Goal: Task Accomplishment & Management: Complete application form

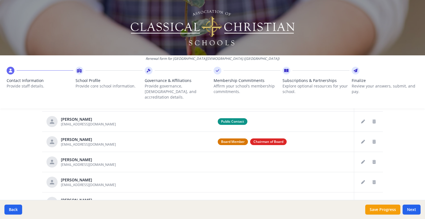
scroll to position [276, 0]
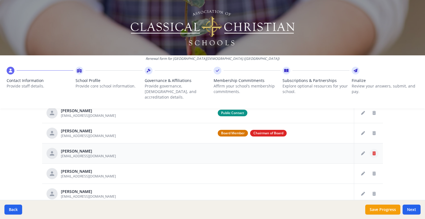
click at [372, 151] on icon "Delete staff" at bounding box center [373, 153] width 3 height 4
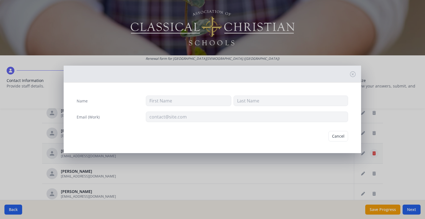
type input "[PERSON_NAME]"
type input "[EMAIL_ADDRESS][DOMAIN_NAME]"
click at [336, 135] on button "Delete" at bounding box center [338, 136] width 19 height 11
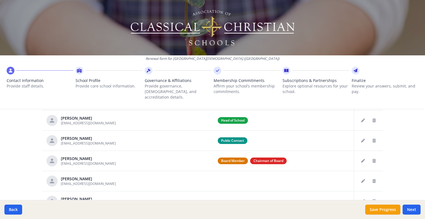
scroll to position [221, 0]
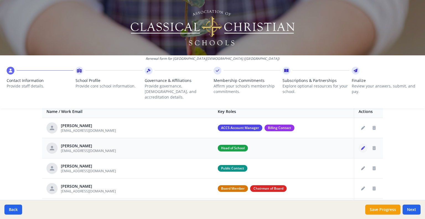
click at [361, 146] on icon "Edit staff" at bounding box center [363, 148] width 4 height 4
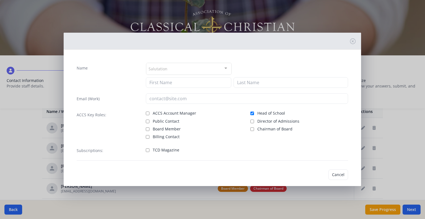
type input "[PERSON_NAME]"
type input "[EMAIL_ADDRESS][DOMAIN_NAME]"
checkbox input "true"
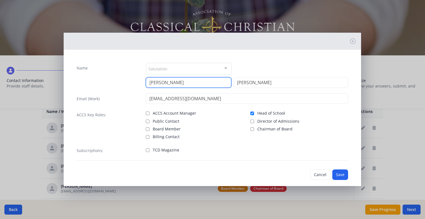
click at [174, 79] on input "[PERSON_NAME]" at bounding box center [188, 82] width 85 height 11
type input "[PERSON_NAME]"
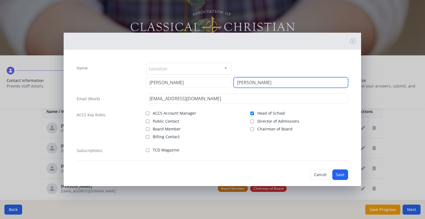
type input "[PERSON_NAME]"
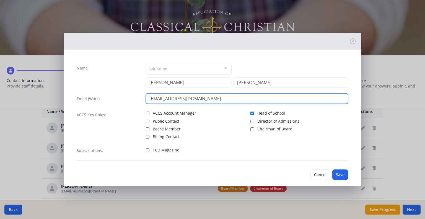
drag, startPoint x: 171, startPoint y: 97, endPoint x: 142, endPoint y: 99, distance: 29.1
click at [142, 99] on div "Email (Work) [EMAIL_ADDRESS][DOMAIN_NAME]" at bounding box center [212, 98] width 271 height 11
type input "[EMAIL_ADDRESS][DOMAIN_NAME]"
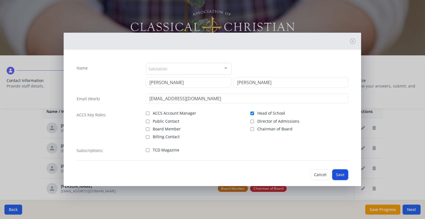
click at [338, 174] on button "Save" at bounding box center [340, 174] width 16 height 11
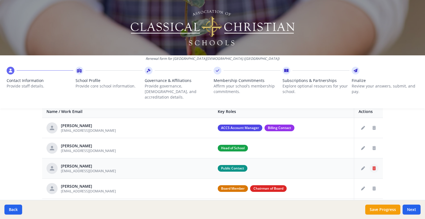
click at [372, 166] on icon "Delete staff" at bounding box center [373, 168] width 3 height 4
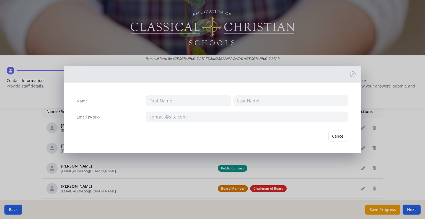
type input "[PERSON_NAME]"
type input "[EMAIL_ADDRESS][DOMAIN_NAME]"
click at [338, 136] on button "Delete" at bounding box center [338, 136] width 19 height 11
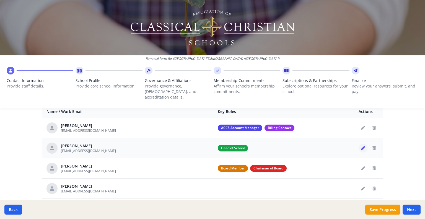
click at [361, 146] on icon "Edit staff" at bounding box center [363, 148] width 4 height 4
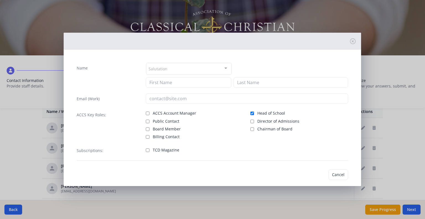
type input "[PERSON_NAME]"
type input "[EMAIL_ADDRESS][DOMAIN_NAME]"
checkbox input "true"
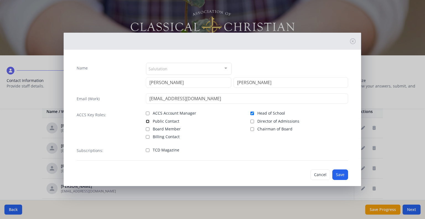
click at [146, 120] on input "Public Contact" at bounding box center [148, 121] width 4 height 4
checkbox input "true"
click at [338, 174] on button "Save" at bounding box center [340, 174] width 16 height 11
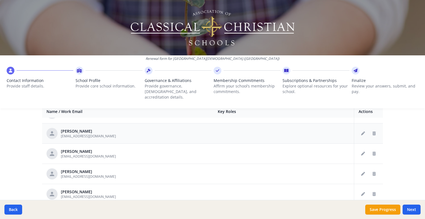
scroll to position [55, 0]
click at [370, 149] on button "Delete staff" at bounding box center [373, 153] width 9 height 9
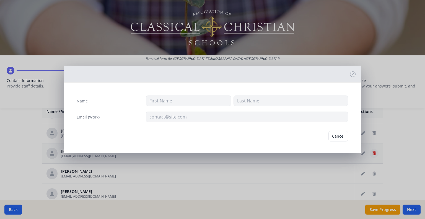
type input "[PERSON_NAME]"
type input "[EMAIL_ADDRESS][DOMAIN_NAME]"
click at [337, 136] on button "Delete" at bounding box center [338, 136] width 19 height 11
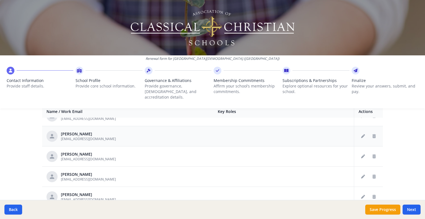
scroll to position [166, 0]
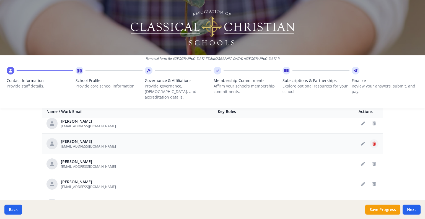
click at [372, 142] on icon "Delete staff" at bounding box center [373, 144] width 3 height 4
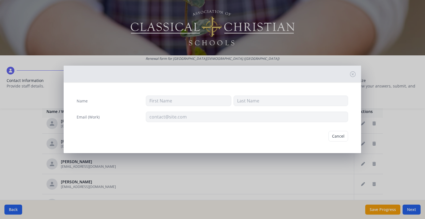
type input "[PERSON_NAME]"
type input "[EMAIL_ADDRESS][DOMAIN_NAME]"
click at [333, 136] on button "Delete" at bounding box center [338, 136] width 19 height 11
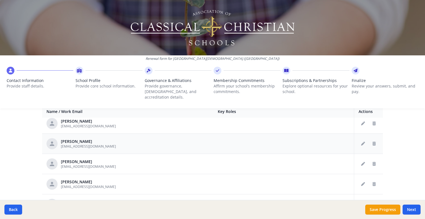
scroll to position [194, 0]
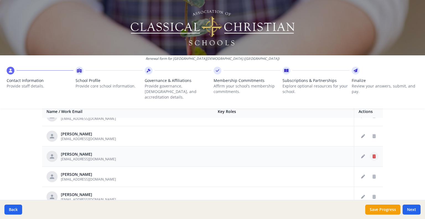
click at [372, 154] on icon "Delete staff" at bounding box center [373, 156] width 3 height 4
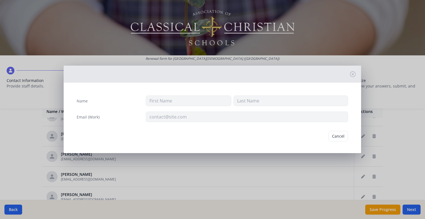
type input "[PERSON_NAME]"
type input "Ewan"
type input "[EMAIL_ADDRESS][DOMAIN_NAME]"
click at [334, 137] on button "Delete" at bounding box center [338, 136] width 19 height 11
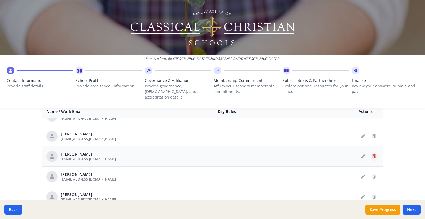
click at [372, 154] on icon "Delete staff" at bounding box center [373, 156] width 3 height 4
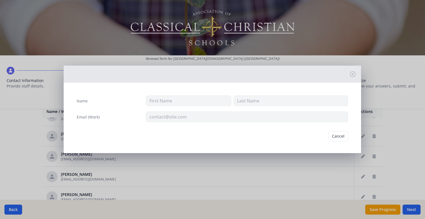
type input "Augusta"
type input "Ewan"
type input "[EMAIL_ADDRESS][DOMAIN_NAME]"
click at [334, 136] on button "Delete" at bounding box center [338, 136] width 19 height 11
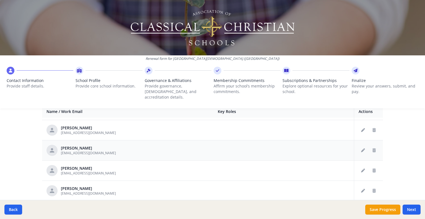
scroll to position [249, 0]
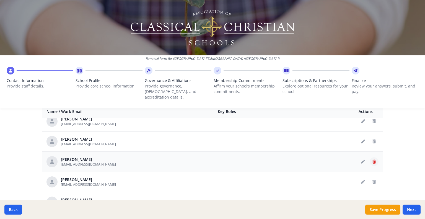
click at [372, 160] on icon "Delete staff" at bounding box center [373, 162] width 3 height 4
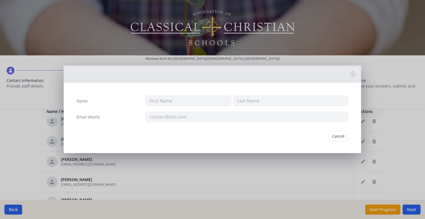
type input "[PERSON_NAME]"
type input "[EMAIL_ADDRESS][DOMAIN_NAME]"
click at [336, 135] on button "Delete" at bounding box center [338, 136] width 19 height 11
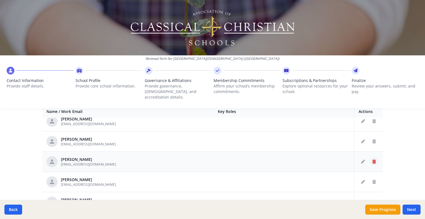
click at [369, 157] on button "Delete staff" at bounding box center [373, 161] width 9 height 9
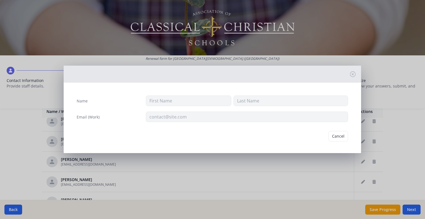
type input "[PERSON_NAME]"
type input "[EMAIL_ADDRESS][DOMAIN_NAME]"
click at [336, 135] on button "Delete" at bounding box center [338, 136] width 19 height 11
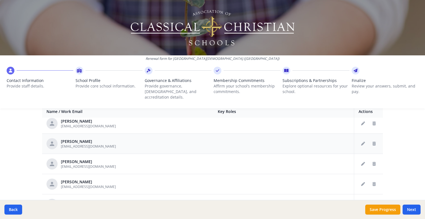
scroll to position [276, 0]
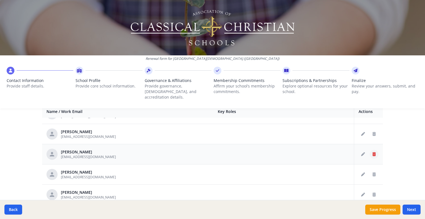
click at [372, 152] on icon "Delete staff" at bounding box center [373, 154] width 3 height 4
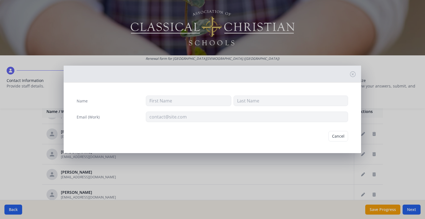
type input "[PERSON_NAME]"
type input "Gold"
type input "[EMAIL_ADDRESS][DOMAIN_NAME]"
click at [335, 136] on button "Delete" at bounding box center [338, 136] width 19 height 11
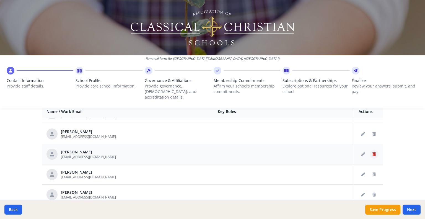
click at [372, 152] on icon "Delete staff" at bounding box center [373, 154] width 3 height 4
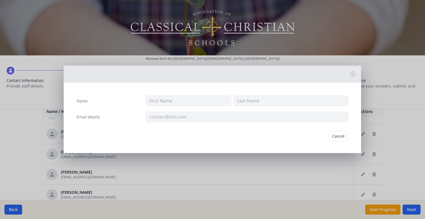
type input "[PERSON_NAME]"
type input "[EMAIL_ADDRESS][DOMAIN_NAME]"
click at [340, 138] on button "Delete" at bounding box center [338, 136] width 19 height 11
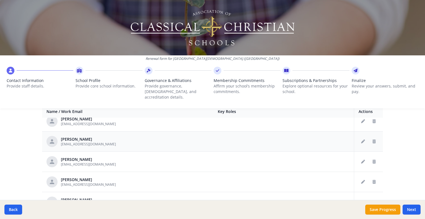
scroll to position [359, 0]
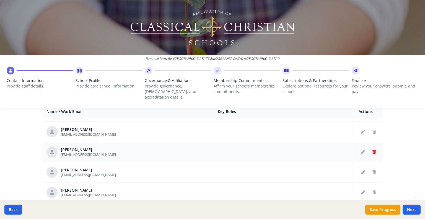
click at [372, 150] on icon "Delete staff" at bounding box center [373, 152] width 3 height 4
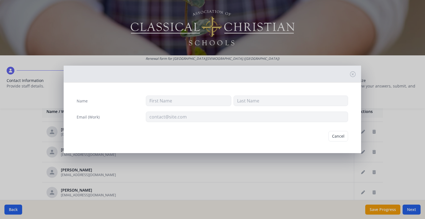
type input "[PERSON_NAME]"
type input "Jahr"
type input "[EMAIL_ADDRESS][DOMAIN_NAME]"
click at [339, 133] on button "Delete" at bounding box center [338, 136] width 19 height 11
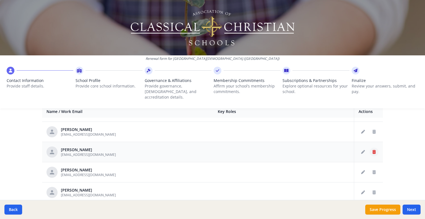
click at [372, 150] on icon "Delete staff" at bounding box center [373, 152] width 3 height 4
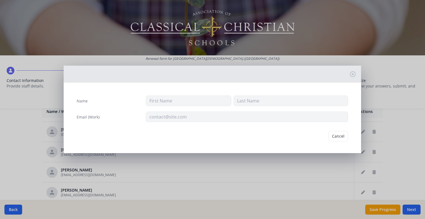
type input "[PERSON_NAME]"
type input "[EMAIL_ADDRESS][DOMAIN_NAME]"
click at [339, 137] on button "Delete" at bounding box center [338, 136] width 19 height 11
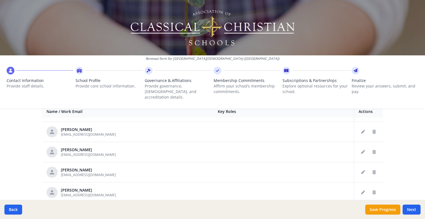
scroll to position [387, 0]
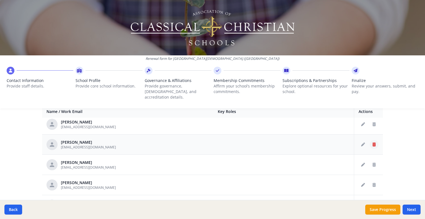
click at [372, 142] on icon "Delete staff" at bounding box center [373, 144] width 3 height 4
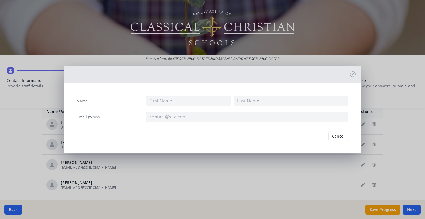
type input "[PERSON_NAME]"
type input "Lacey"
type input "[EMAIL_ADDRESS][DOMAIN_NAME]"
click at [338, 136] on button "Delete" at bounding box center [338, 136] width 19 height 11
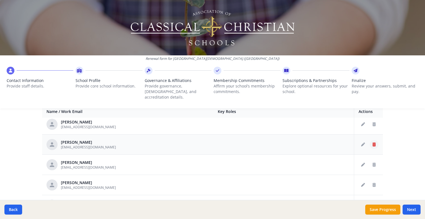
click at [372, 142] on icon "Delete staff" at bounding box center [373, 144] width 3 height 4
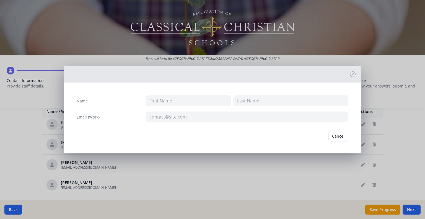
type input "Karina"
type input "[PERSON_NAME]"
type input "[EMAIL_ADDRESS][DOMAIN_NAME]"
click at [337, 136] on button "Delete" at bounding box center [338, 136] width 19 height 11
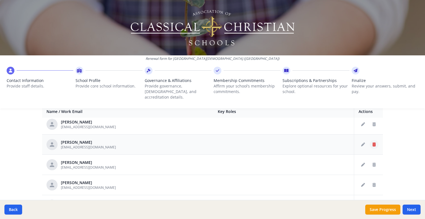
click at [372, 142] on icon "Delete staff" at bounding box center [373, 144] width 3 height 4
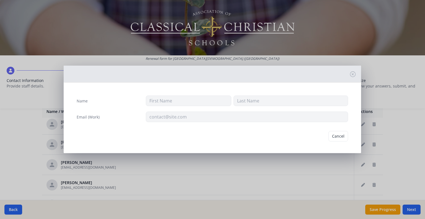
type input "[PERSON_NAME]"
type input "[EMAIL_ADDRESS][DOMAIN_NAME]"
click at [336, 136] on button "Delete" at bounding box center [338, 136] width 19 height 11
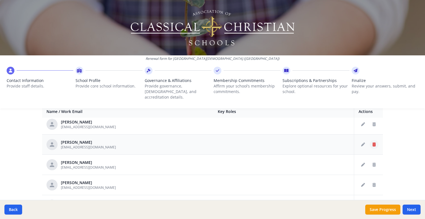
click at [372, 142] on icon "Delete staff" at bounding box center [373, 144] width 3 height 4
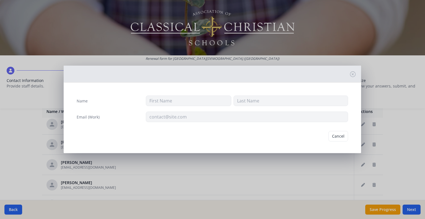
type input "[PERSON_NAME]"
type input "[EMAIL_ADDRESS][DOMAIN_NAME]"
click at [339, 136] on button "Delete" at bounding box center [338, 136] width 19 height 11
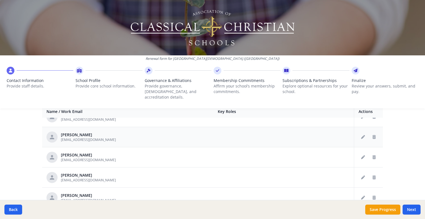
scroll to position [442, 0]
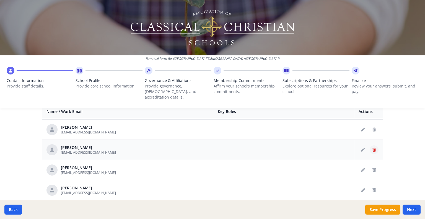
click at [372, 148] on icon "Delete staff" at bounding box center [373, 150] width 3 height 4
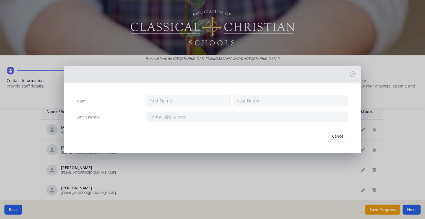
type input "[PERSON_NAME]"
type input "[EMAIL_ADDRESS][DOMAIN_NAME]"
click at [336, 136] on button "Delete" at bounding box center [338, 136] width 19 height 11
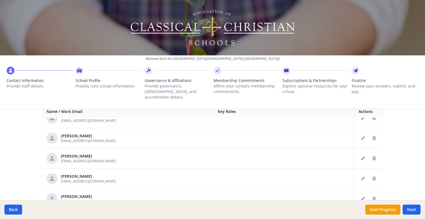
scroll to position [636, 0]
click at [372, 136] on icon "Delete staff" at bounding box center [373, 138] width 3 height 4
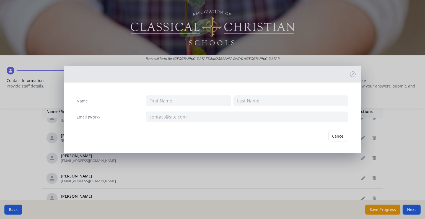
type input "[PERSON_NAME]"
type input "[EMAIL_ADDRESS][DOMAIN_NAME]"
click at [337, 136] on button "Delete" at bounding box center [338, 136] width 19 height 11
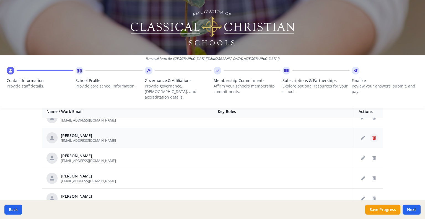
click at [372, 136] on icon "Delete staff" at bounding box center [373, 138] width 3 height 4
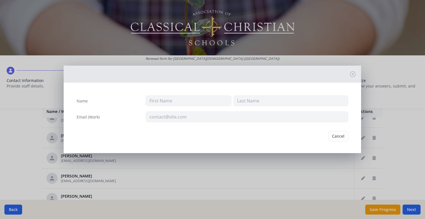
type input "[PERSON_NAME]"
type input "[EMAIL_ADDRESS][DOMAIN_NAME]"
click at [340, 134] on button "Delete" at bounding box center [338, 136] width 19 height 11
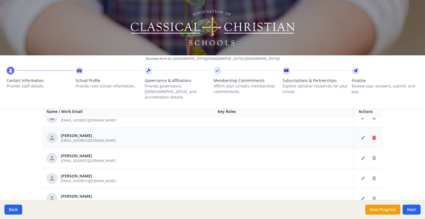
click at [372, 136] on icon "Delete staff" at bounding box center [373, 138] width 3 height 4
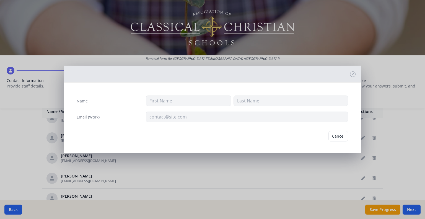
type input "[PERSON_NAME]"
type input "[EMAIL_ADDRESS][DOMAIN_NAME]"
click at [338, 134] on button "Delete" at bounding box center [338, 136] width 19 height 11
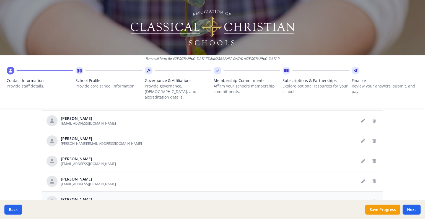
scroll to position [665, 0]
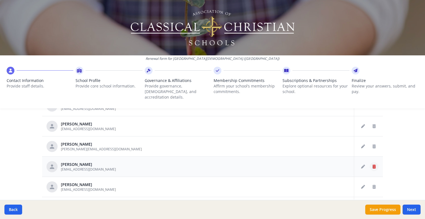
click at [372, 164] on icon "Delete staff" at bounding box center [373, 166] width 3 height 4
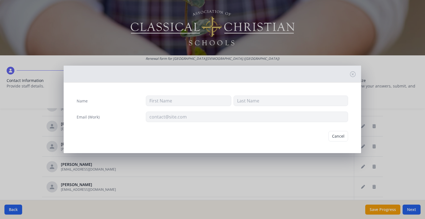
type input "Mark"
type input "Undseth"
type input "[EMAIL_ADDRESS][DOMAIN_NAME]"
click at [337, 134] on button "Delete" at bounding box center [338, 136] width 19 height 11
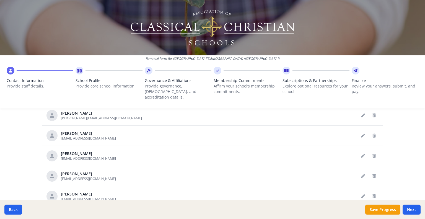
scroll to position [701, 0]
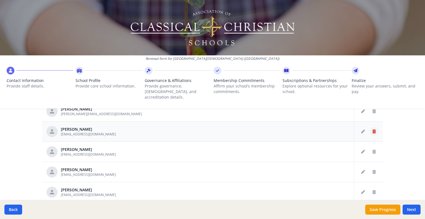
click at [372, 129] on icon "Delete staff" at bounding box center [373, 131] width 3 height 4
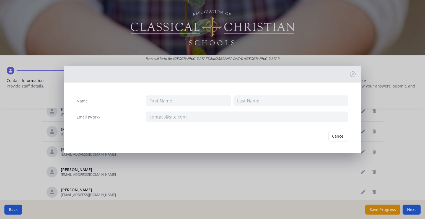
type input "[PERSON_NAME]"
type input "Vall"
type input "[EMAIL_ADDRESS][DOMAIN_NAME]"
click at [336, 134] on button "Delete" at bounding box center [338, 136] width 19 height 11
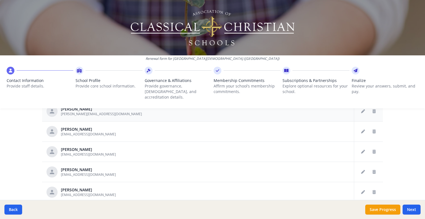
scroll to position [680, 0]
click at [372, 150] on icon "Delete staff" at bounding box center [373, 152] width 3 height 4
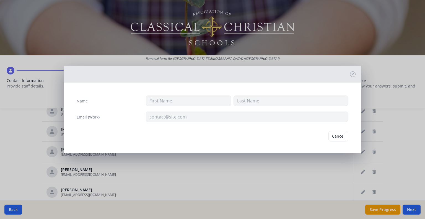
type input "[PERSON_NAME]"
type input "Venberg"
type input "[EMAIL_ADDRESS][DOMAIN_NAME]"
click at [337, 137] on button "Delete" at bounding box center [338, 136] width 19 height 11
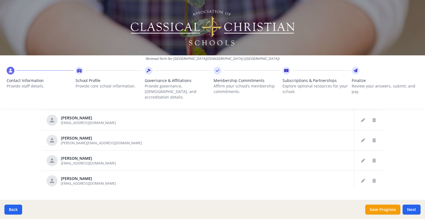
scroll to position [321, 0]
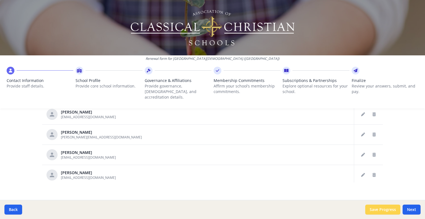
click at [383, 209] on button "Save Progress" at bounding box center [382, 209] width 35 height 10
click at [415, 210] on button "Next" at bounding box center [411, 209] width 18 height 10
type input "[PHONE_NUMBER]"
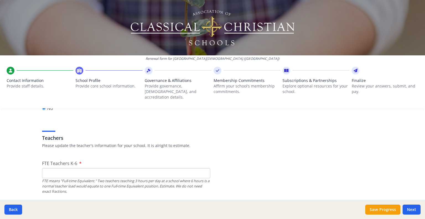
scroll to position [332, 0]
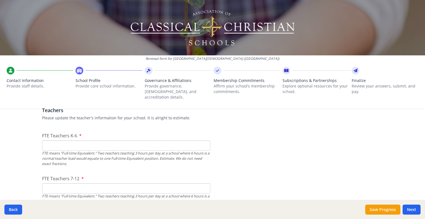
click at [88, 140] on input "FTE Teachers K-6" at bounding box center [126, 145] width 168 height 10
type input "7"
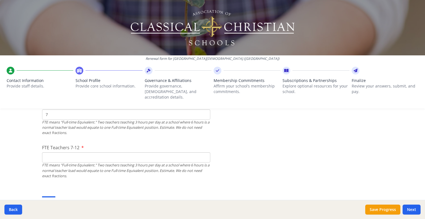
scroll to position [359, 0]
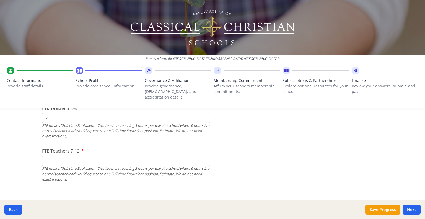
click at [109, 157] on input "FTE Teachers 7-12" at bounding box center [126, 160] width 168 height 10
type input "14.5"
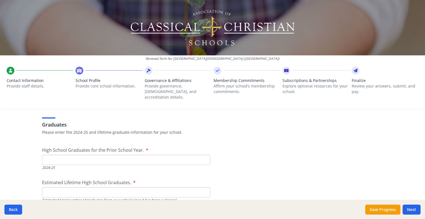
scroll to position [802, 0]
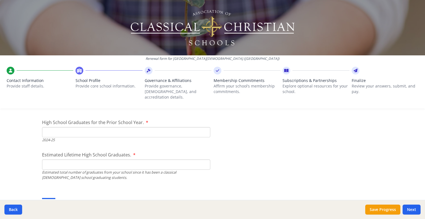
click at [91, 127] on input "High School Graduates for the Prior School Year." at bounding box center [126, 132] width 168 height 10
type input "29"
type input "227"
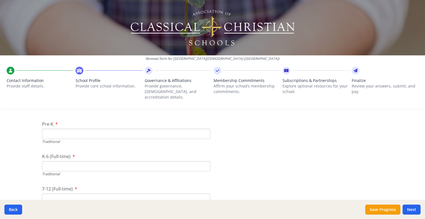
scroll to position [1161, 0]
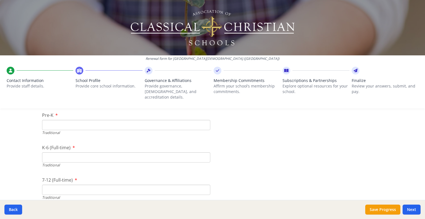
click at [109, 120] on input "Pre-K" at bounding box center [126, 125] width 168 height 10
type input "17"
type input "110"
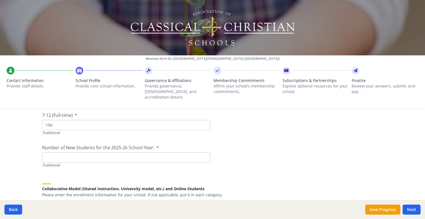
scroll to position [1216, 0]
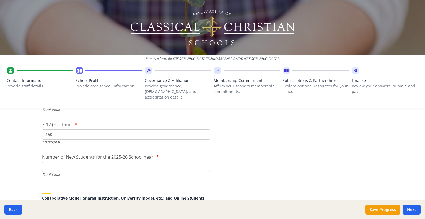
type input "150"
type input "47"
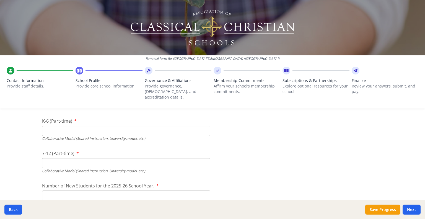
scroll to position [1250, 0]
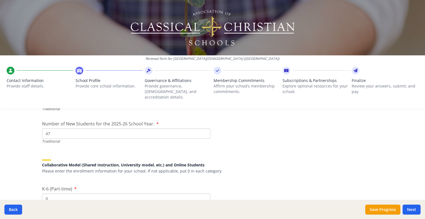
type input "0"
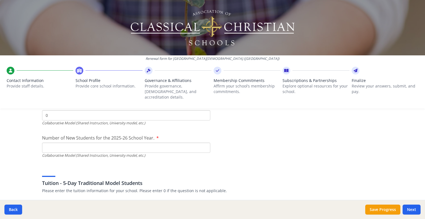
type input "0"
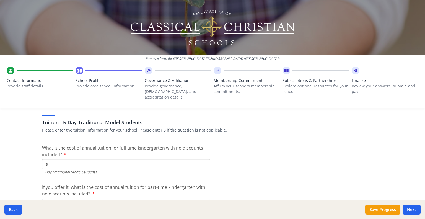
scroll to position [1453, 0]
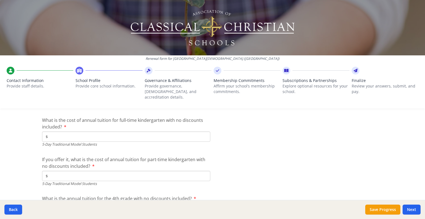
click at [116, 131] on input "$" at bounding box center [126, 136] width 168 height 10
type input "$6 930"
type input "$0"
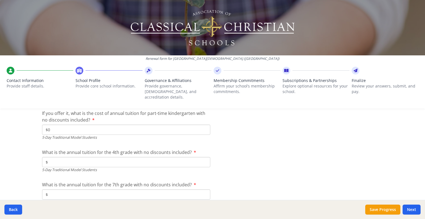
scroll to position [1509, 0]
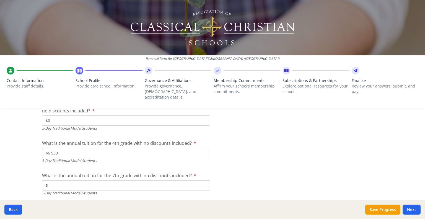
type input "$6 930"
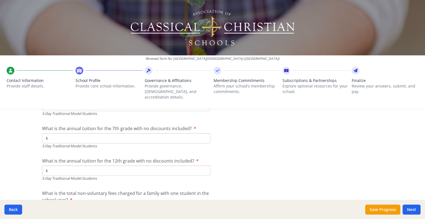
scroll to position [1564, 0]
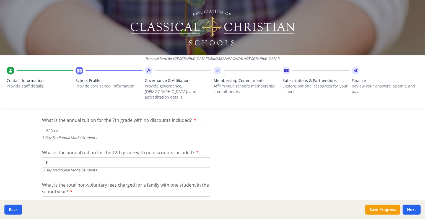
type input "$7 925"
type input "$13 493"
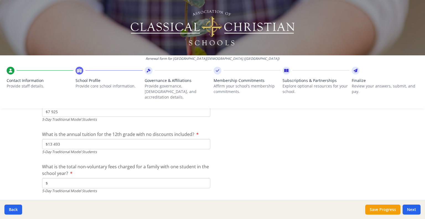
scroll to position [1592, 0]
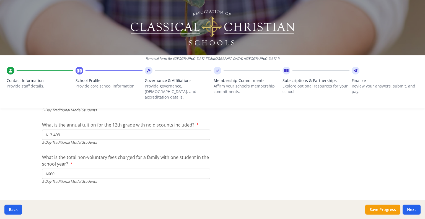
type input "$660"
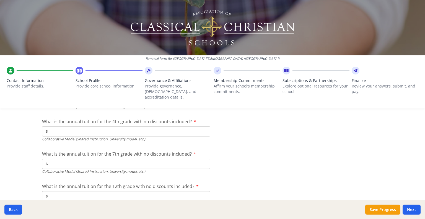
scroll to position [1672, 0]
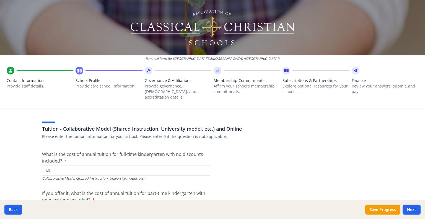
type input "$0"
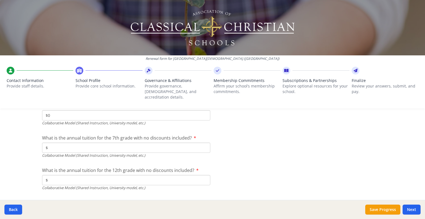
type input "$0"
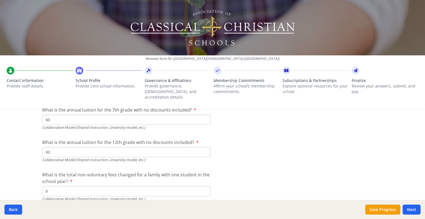
scroll to position [1846, 0]
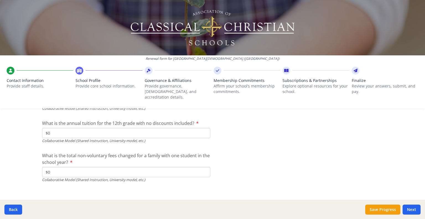
type input "$0"
click at [381, 210] on button "Save Progress" at bounding box center [382, 209] width 35 height 10
type input "Cognia [US_STATE] Non-public Schools Accrediting Association (MNSAA)"
type input "[PHONE_NUMBER]"
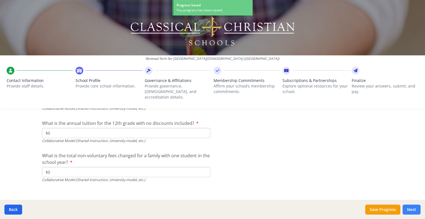
click at [410, 208] on button "Next" at bounding box center [411, 209] width 18 height 10
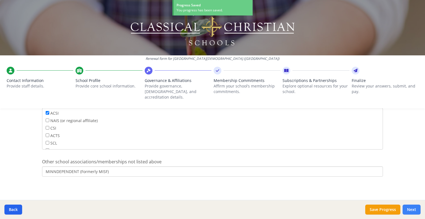
scroll to position [434, 0]
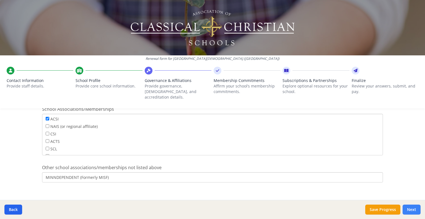
click at [413, 210] on button "Next" at bounding box center [411, 209] width 18 height 10
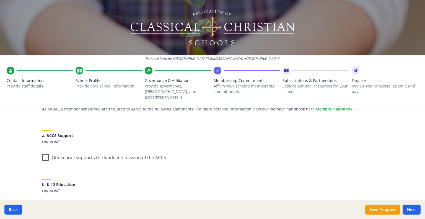
scroll to position [55, 0]
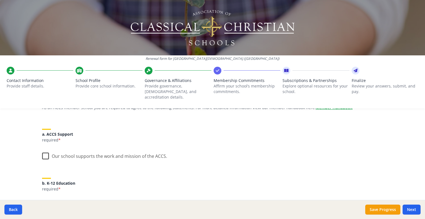
click at [43, 149] on label "Our school supports the work and mission of the ACCS." at bounding box center [104, 155] width 125 height 12
click at [0, 0] on input "Our school supports the work and mission of the ACCS." at bounding box center [0, 0] width 0 height 0
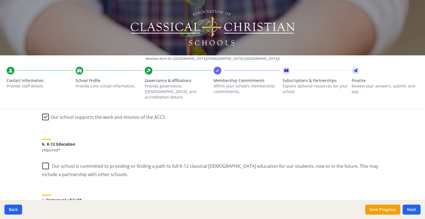
scroll to position [111, 0]
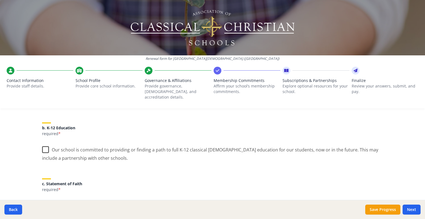
click at [42, 143] on label "Our school is committed to providing or finding a path to full K-12 classical […" at bounding box center [212, 151] width 341 height 19
click at [0, 0] on input "Our school is committed to providing or finding a path to full K-12 classical […" at bounding box center [0, 0] width 0 height 0
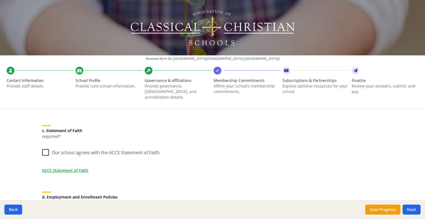
scroll to position [166, 0]
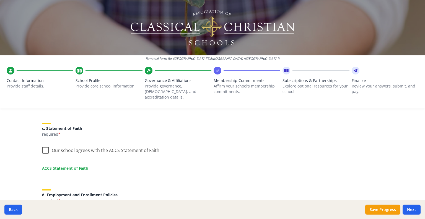
click at [44, 145] on label "Our school agrees with the ACCS Statement of Faith." at bounding box center [101, 149] width 118 height 12
click at [0, 0] on input "Our school agrees with the ACCS Statement of Faith." at bounding box center [0, 0] width 0 height 0
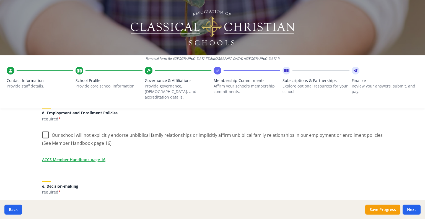
scroll to position [249, 0]
click at [42, 127] on label "Our school will not explicitly endorse unbiblical family relationships or impli…" at bounding box center [212, 136] width 341 height 19
click at [0, 0] on input "Our school will not explicitly endorse unbiblical family relationships or impli…" at bounding box center [0, 0] width 0 height 0
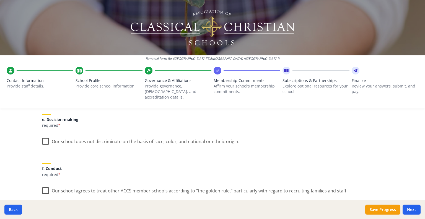
scroll to position [332, 0]
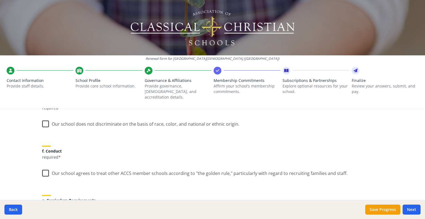
click at [43, 118] on label "Our school does not discriminate on the basis of race, color, and national or e…" at bounding box center [140, 123] width 197 height 12
click at [0, 0] on input "Our school does not discriminate on the basis of race, color, and national or e…" at bounding box center [0, 0] width 0 height 0
click at [44, 168] on label "Our school agrees to treat other ACCS member schools according to "the golden r…" at bounding box center [194, 172] width 305 height 12
click at [0, 0] on input "Our school agrees to treat other ACCS member schools according to "the golden r…" at bounding box center [0, 0] width 0 height 0
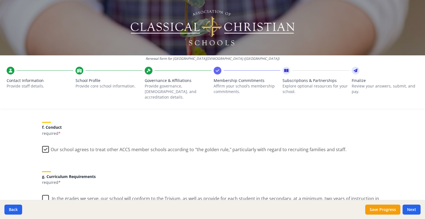
scroll to position [442, 0]
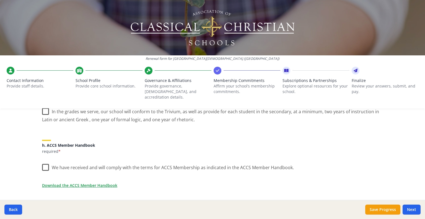
click at [44, 105] on div "Renewal form for [GEOGRAPHIC_DATA][DEMOGRAPHIC_DATA] ([GEOGRAPHIC_DATA]) Contac…" at bounding box center [212, 56] width 425 height 113
click at [44, 160] on label "We have received and will comply with the terms for ACCS Membership as indicate…" at bounding box center [168, 166] width 252 height 12
click at [0, 0] on input "We have received and will comply with the terms for ACCS Membership as indicate…" at bounding box center [0, 0] width 0 height 0
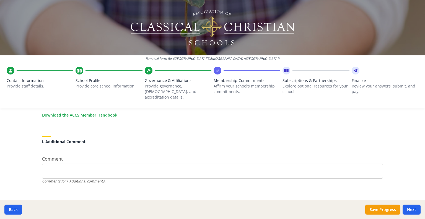
scroll to position [523, 0]
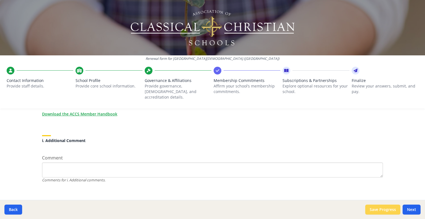
click at [380, 209] on button "Save Progress" at bounding box center [382, 209] width 35 height 10
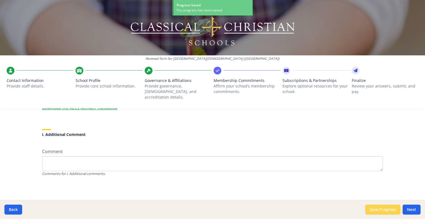
scroll to position [514, 0]
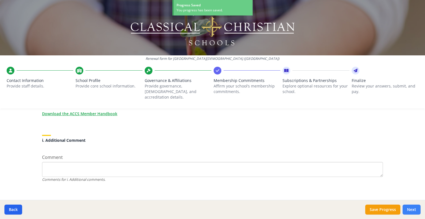
click at [413, 210] on button "Next" at bounding box center [411, 209] width 18 height 10
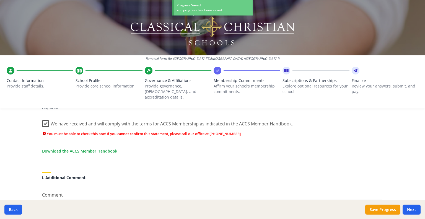
scroll to position [486, 0]
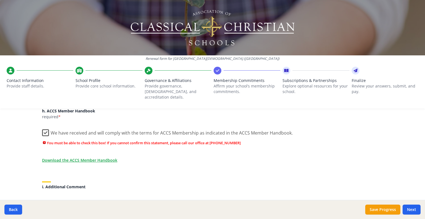
click at [43, 140] on span "You must be able to check this box! If you cannot confirm this statement, pleas…" at bounding box center [212, 142] width 341 height 5
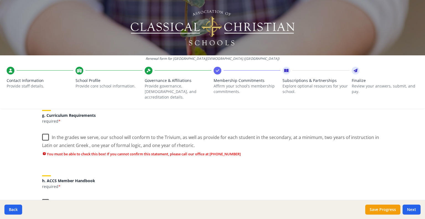
scroll to position [403, 0]
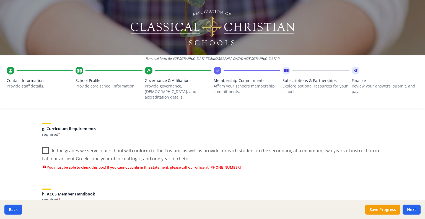
click at [42, 143] on label "In the grades we serve, our school will conform to the Trivium, as well as prov…" at bounding box center [212, 152] width 341 height 19
click at [0, 0] on input "In the grades we serve, our school will conform to the Trivium, as well as prov…" at bounding box center [0, 0] width 0 height 0
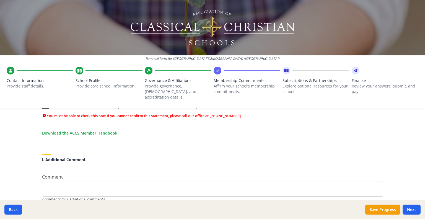
scroll to position [523, 0]
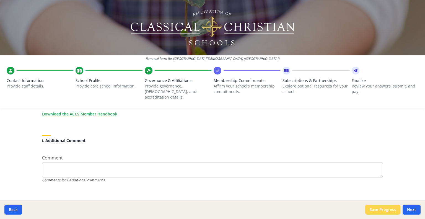
click at [384, 207] on button "Save Progress" at bounding box center [382, 209] width 35 height 10
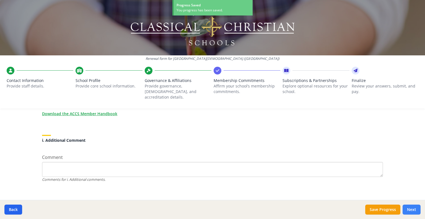
click at [414, 209] on button "Next" at bounding box center [411, 209] width 18 height 10
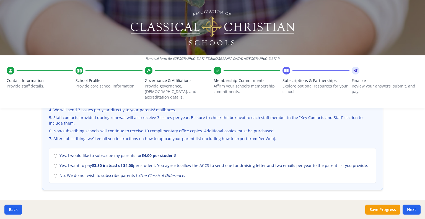
scroll to position [221, 0]
click at [54, 172] on label "No. We do not wish to subscribe parents to The Classical Difference ." at bounding box center [212, 175] width 317 height 6
click at [54, 173] on input "No. We do not wish to subscribe parents to The Classical Difference ." at bounding box center [56, 175] width 4 height 4
radio input "true"
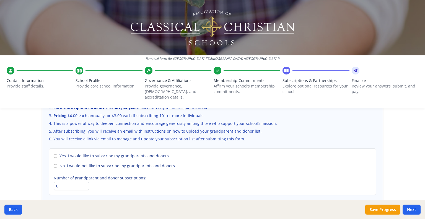
scroll to position [412, 0]
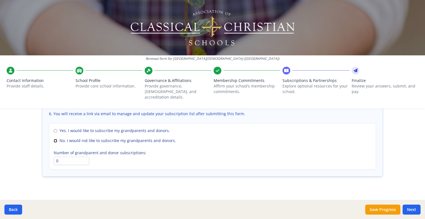
click at [54, 139] on input "No. I would not like to subscribe my grandparents and donors." at bounding box center [56, 141] width 4 height 4
radio input "true"
click at [385, 210] on button "Save Progress" at bounding box center [382, 209] width 35 height 10
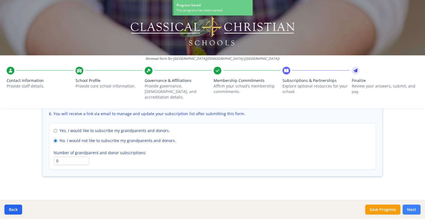
click at [414, 208] on button "Next" at bounding box center [411, 209] width 18 height 10
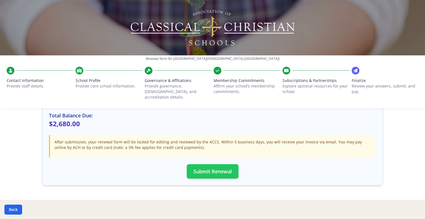
scroll to position [179, 0]
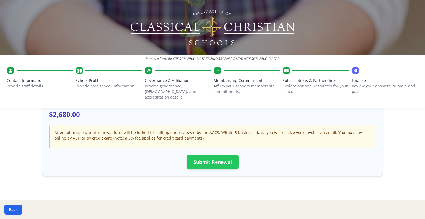
click at [212, 156] on button "Submit Renewal" at bounding box center [213, 162] width 52 height 14
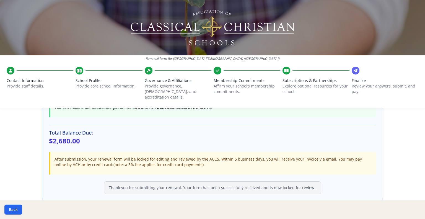
scroll to position [177, 0]
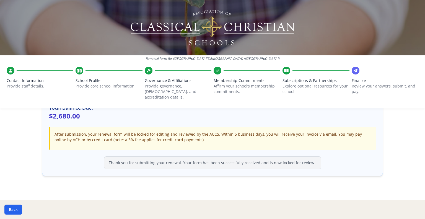
drag, startPoint x: 159, startPoint y: 156, endPoint x: 169, endPoint y: 156, distance: 9.7
click at [160, 156] on div "Thank you for submitting your renewal. Your form has been successfully received…" at bounding box center [212, 162] width 217 height 13
click at [216, 157] on div "Thank you for submitting your renewal. Your form has been successfully received…" at bounding box center [212, 162] width 217 height 13
click at [208, 131] on p "After submission, your renewal form will be locked for editing and reviewed by …" at bounding box center [212, 136] width 317 height 11
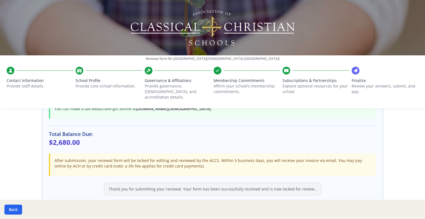
scroll to position [0, 0]
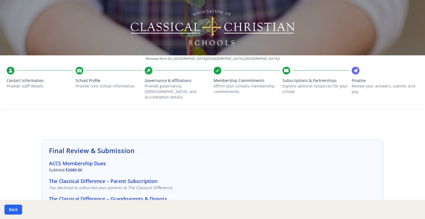
click at [353, 70] on icon at bounding box center [355, 71] width 4 height 6
